Goal: Information Seeking & Learning: Check status

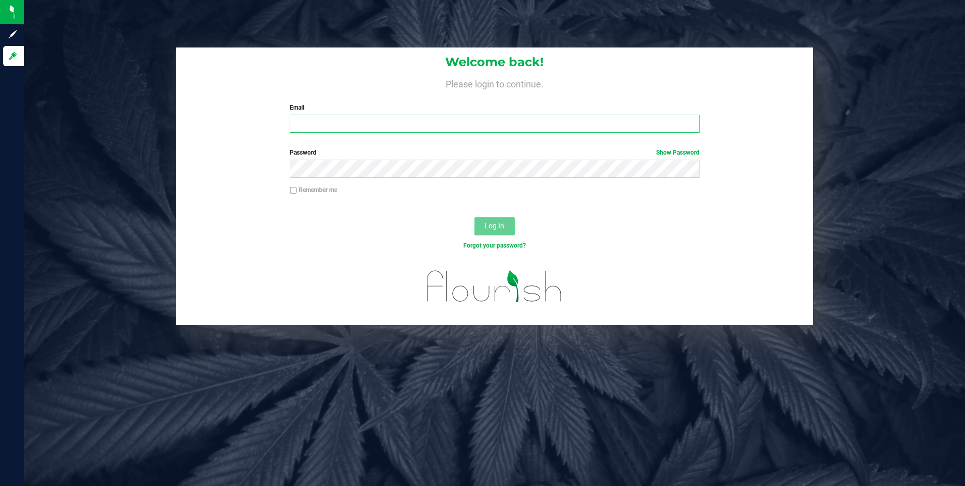
type input "[PERSON_NAME][EMAIL_ADDRESS][DOMAIN_NAME]"
click at [496, 221] on button "Log In" at bounding box center [495, 226] width 40 height 18
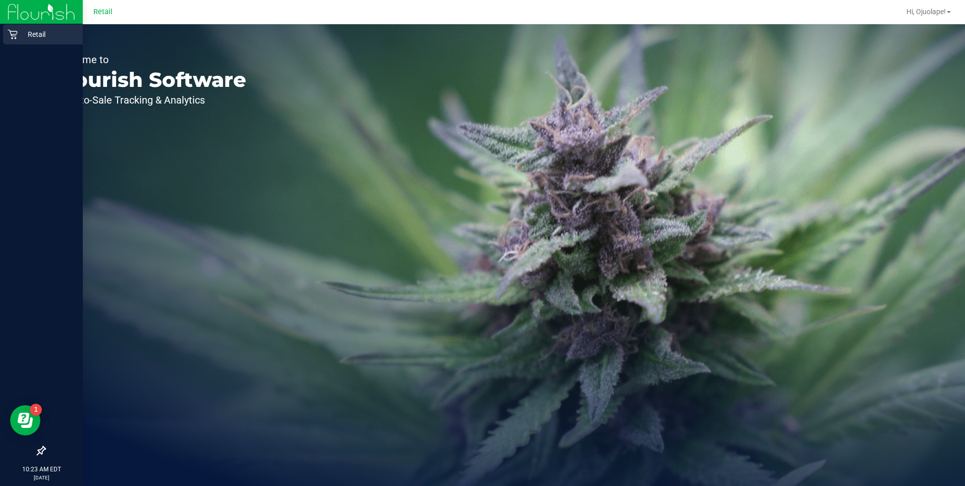
click at [21, 38] on p "Retail" at bounding box center [48, 34] width 61 height 12
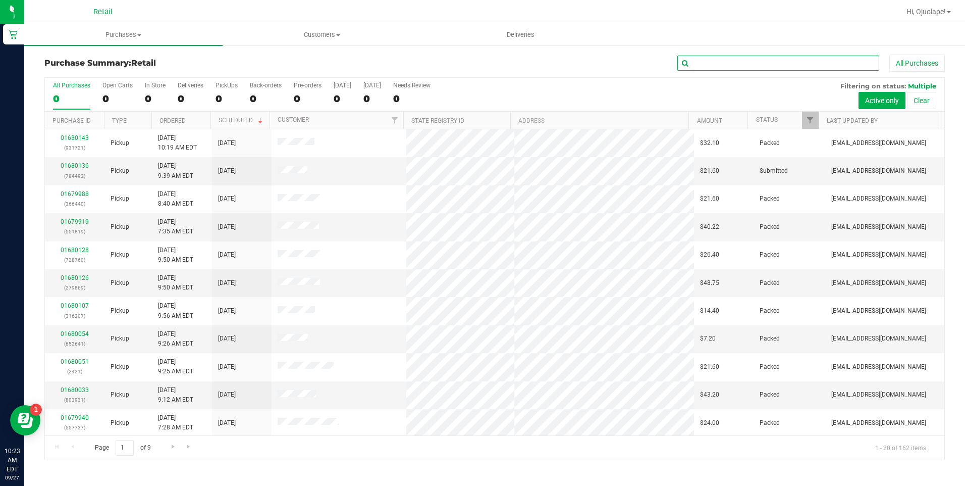
click at [741, 59] on input "text" at bounding box center [778, 63] width 202 height 15
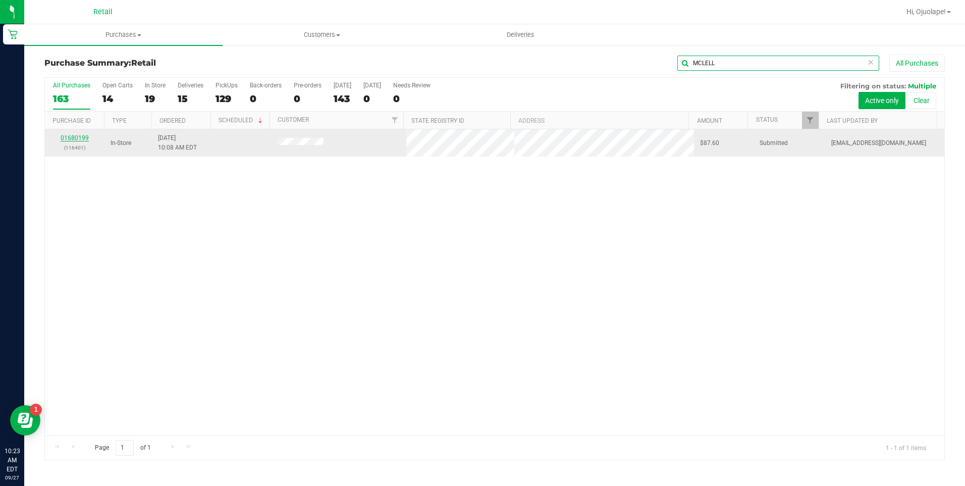
type input "MCLELL"
click at [72, 137] on link "01680199" at bounding box center [75, 137] width 28 height 7
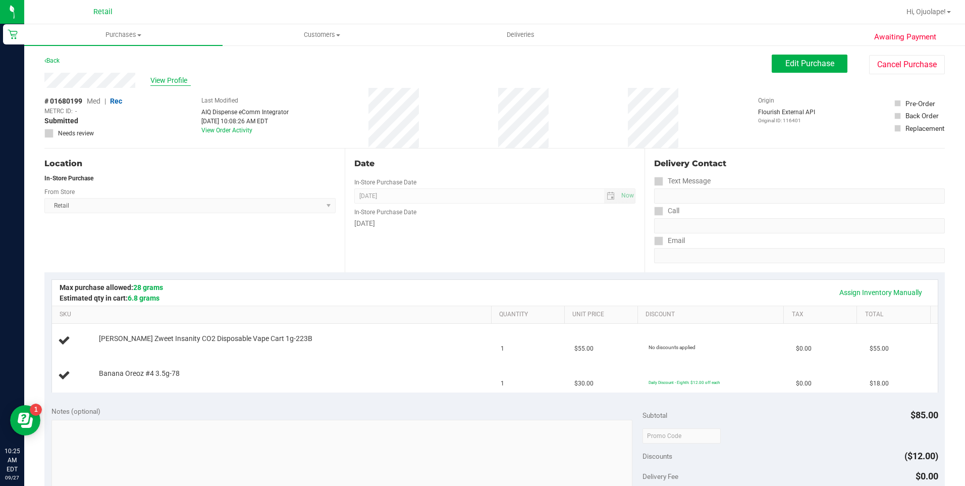
click at [173, 81] on span "View Profile" at bounding box center [170, 80] width 40 height 11
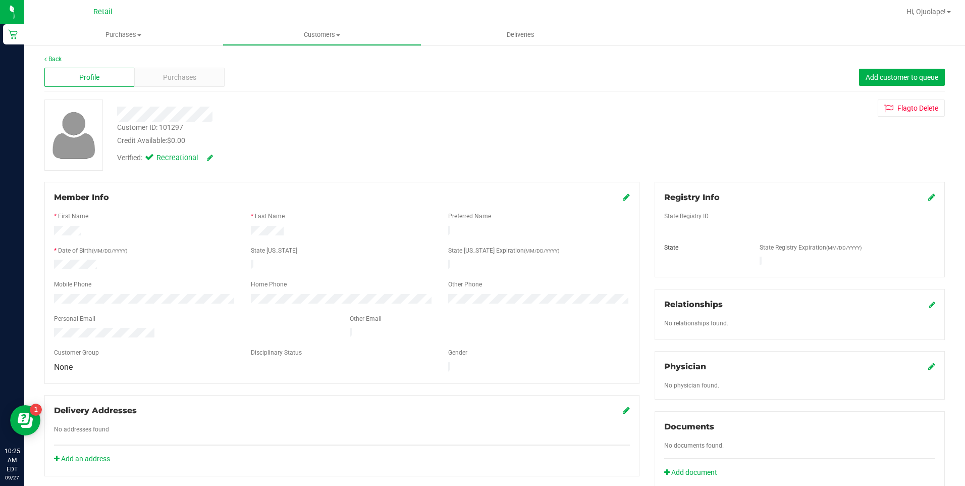
click at [51, 288] on div "Member Info * First Name * Last Name Preferred Name * Date of Birth (MM/DD/YYYY…" at bounding box center [341, 283] width 595 height 202
click at [112, 39] on span "Purchases" at bounding box center [123, 34] width 198 height 9
click at [118, 65] on span "Summary of purchases" at bounding box center [75, 61] width 103 height 9
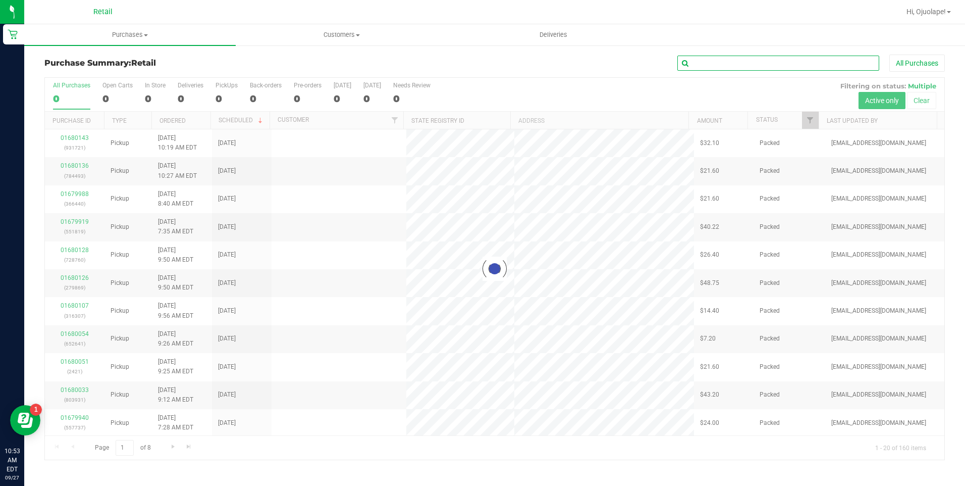
click at [816, 61] on input "text" at bounding box center [778, 63] width 202 height 15
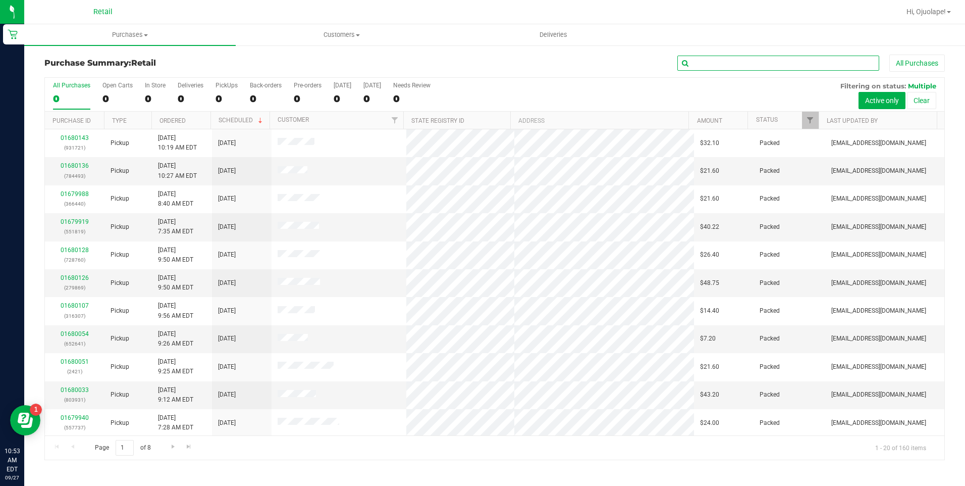
click at [816, 61] on input "text" at bounding box center [778, 63] width 202 height 15
type input "[PERSON_NAME]"
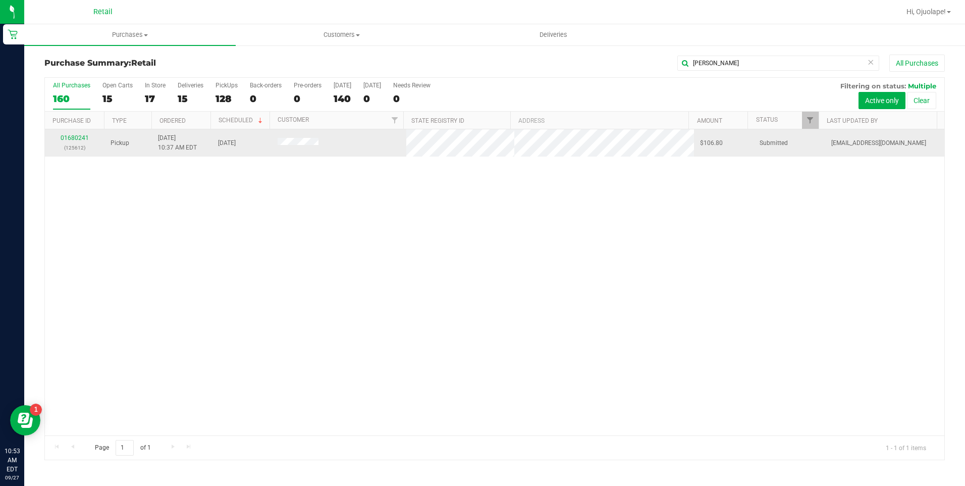
click at [77, 134] on div "01680241 (125612)" at bounding box center [74, 142] width 47 height 19
click at [77, 138] on link "01680241" at bounding box center [75, 137] width 28 height 7
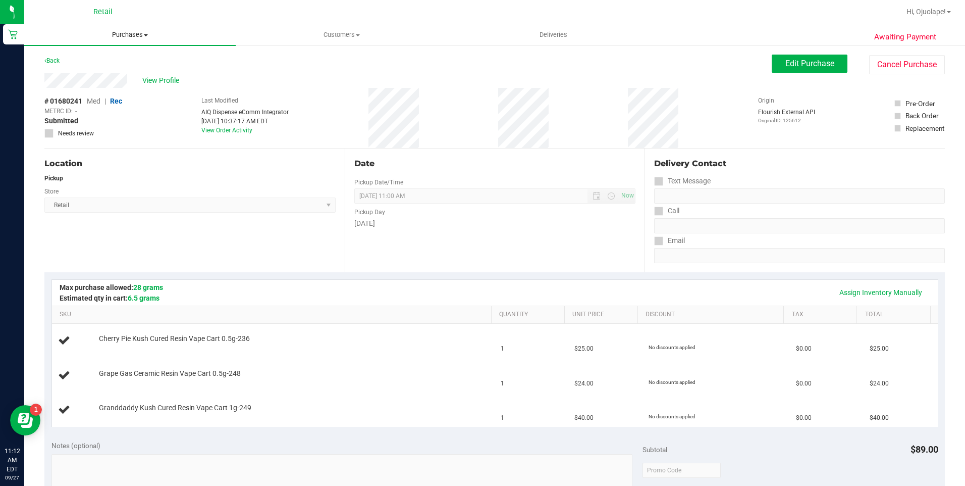
click at [125, 32] on span "Purchases" at bounding box center [130, 34] width 212 height 9
click at [136, 66] on li "Summary of purchases" at bounding box center [130, 61] width 212 height 12
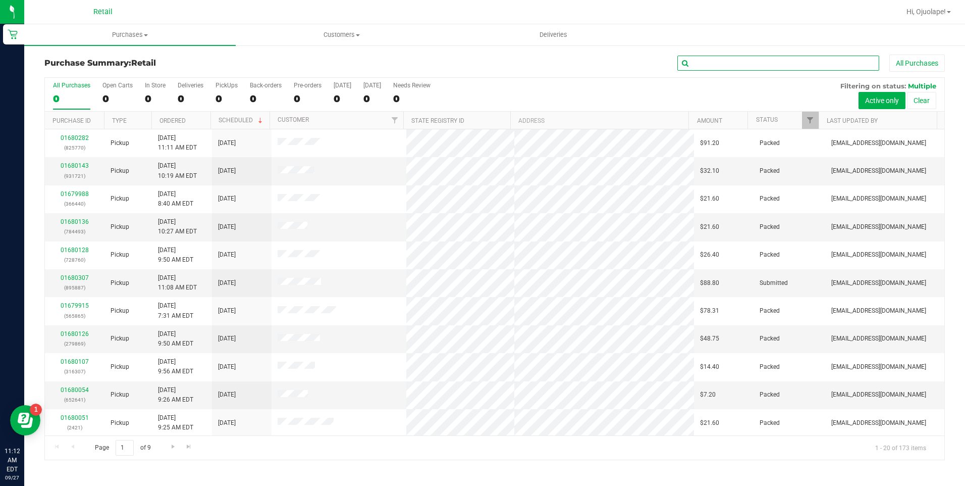
click at [770, 67] on input "text" at bounding box center [778, 63] width 202 height 15
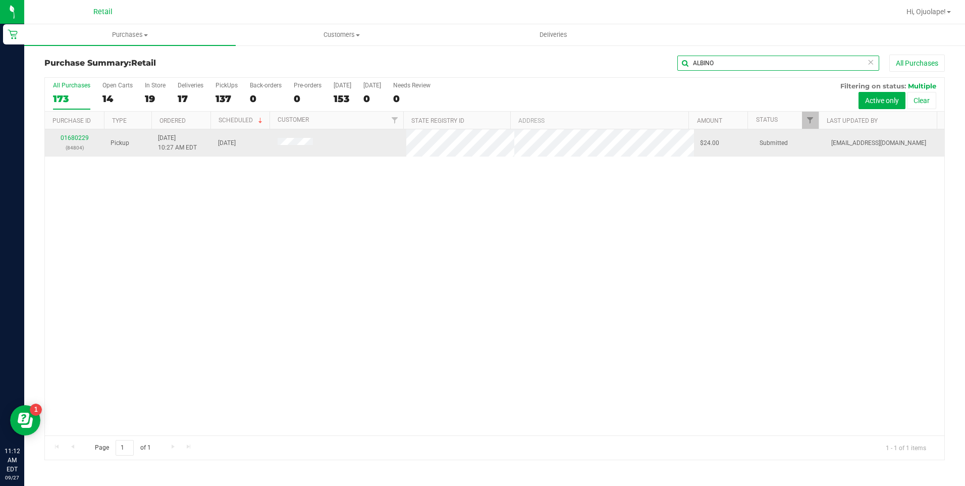
type input "ALBINO"
click at [78, 134] on div "01680229 (84804)" at bounding box center [74, 142] width 47 height 19
click at [75, 137] on link "01680229" at bounding box center [75, 137] width 28 height 7
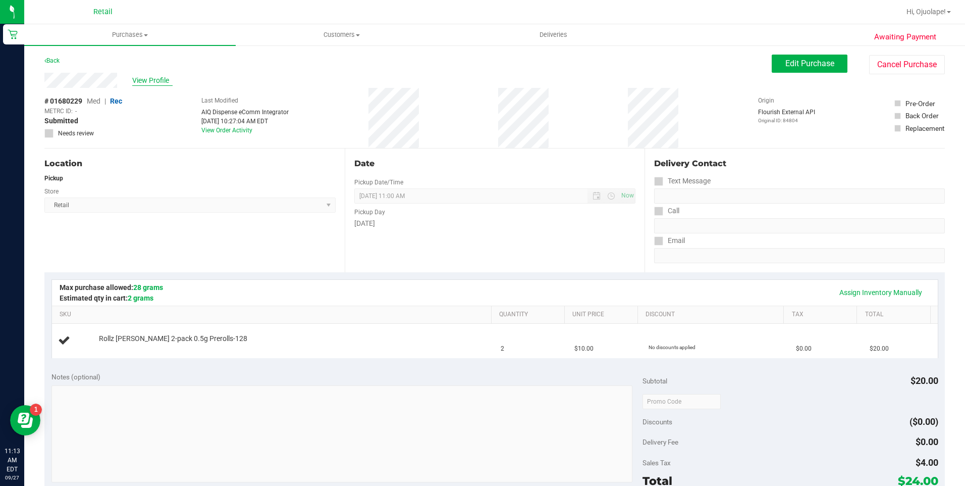
click at [138, 79] on span "View Profile" at bounding box center [152, 80] width 40 height 11
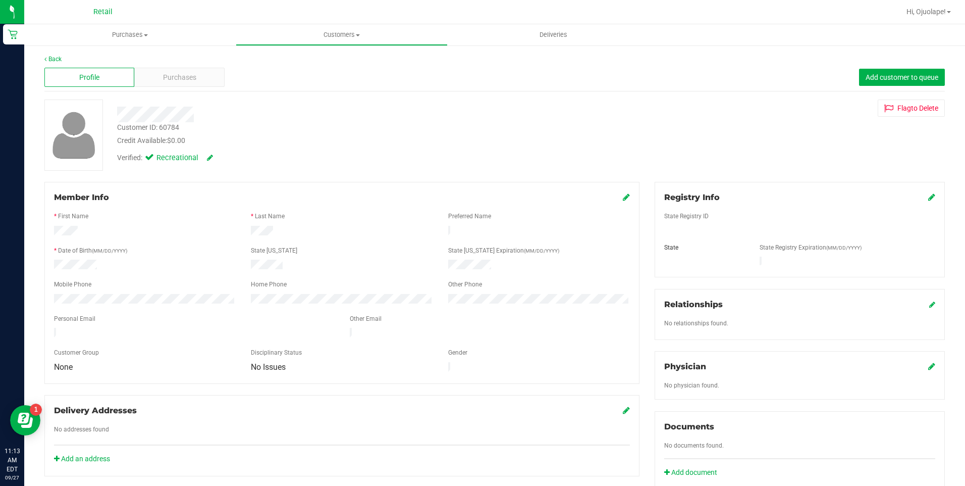
click at [47, 294] on div at bounding box center [144, 300] width 197 height 12
click at [130, 29] on uib-tab-heading "Purchases Summary of purchases Fulfillment All purchases" at bounding box center [130, 34] width 212 height 21
click at [144, 59] on li "Summary of purchases" at bounding box center [130, 61] width 212 height 12
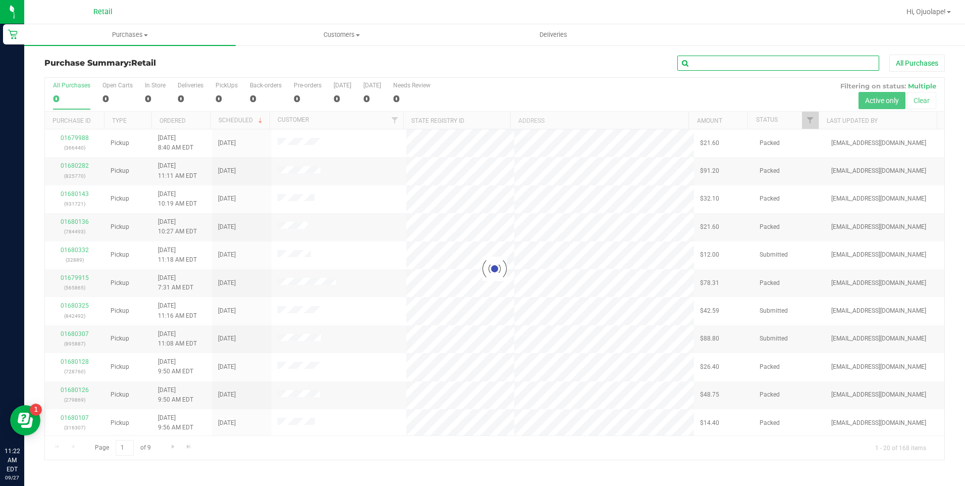
click at [771, 62] on input "text" at bounding box center [778, 63] width 202 height 15
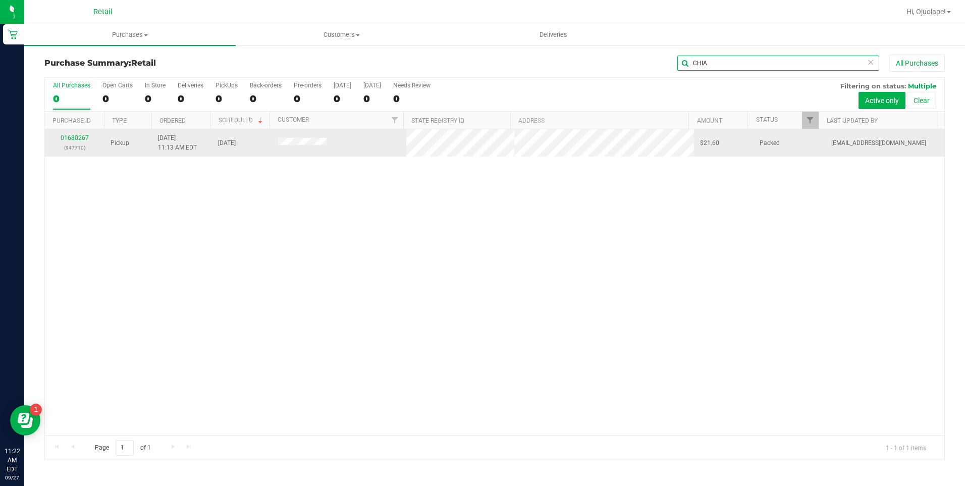
type input "CHIA"
click at [72, 133] on div "01680267 (947710)" at bounding box center [74, 142] width 47 height 19
click at [76, 140] on link "01680267" at bounding box center [75, 137] width 28 height 7
